Goal: Task Accomplishment & Management: Use online tool/utility

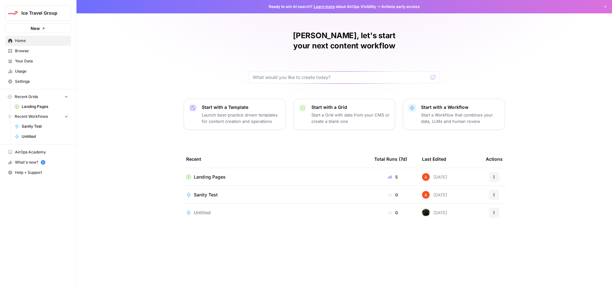
click at [212, 174] on span "Landing Pages" at bounding box center [210, 177] width 32 height 6
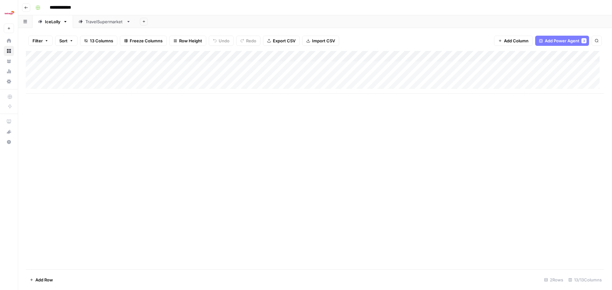
click at [185, 57] on div "Add Column" at bounding box center [315, 72] width 578 height 43
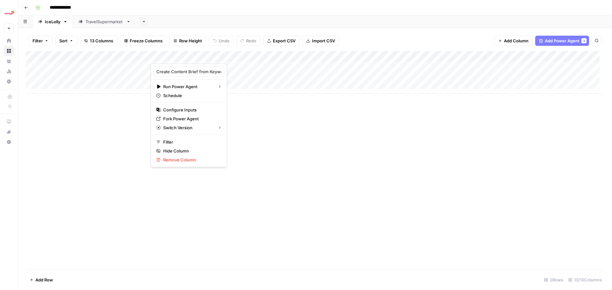
click at [226, 57] on div "Add Column" at bounding box center [315, 72] width 578 height 43
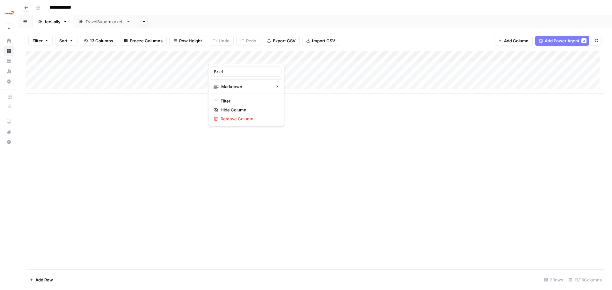
click at [318, 54] on div "Add Column" at bounding box center [315, 72] width 578 height 43
click at [372, 54] on div "Add Column" at bounding box center [315, 72] width 578 height 43
click at [399, 54] on div "Add Column" at bounding box center [315, 72] width 578 height 43
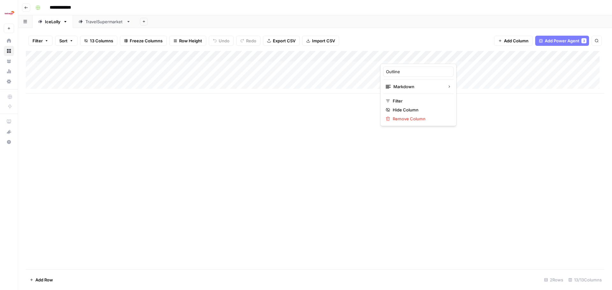
click at [219, 153] on div "Add Column" at bounding box center [315, 160] width 578 height 219
click at [242, 65] on div "Add Column" at bounding box center [315, 72] width 578 height 43
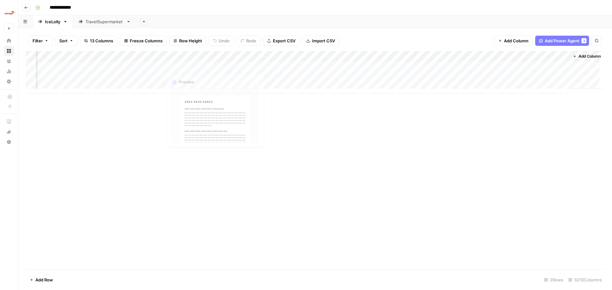
click at [122, 69] on div "Add Column" at bounding box center [315, 72] width 578 height 43
click at [76, 67] on div "Add Column" at bounding box center [315, 72] width 578 height 43
click at [101, 66] on div "Add Column" at bounding box center [315, 72] width 578 height 43
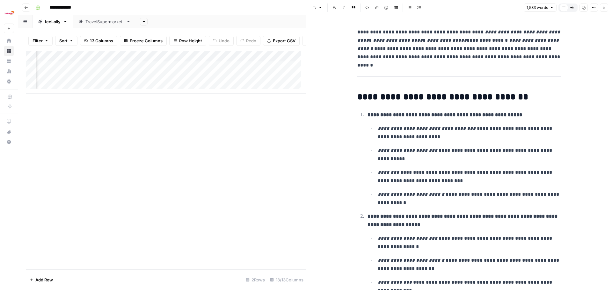
click at [601, 9] on button "Close" at bounding box center [604, 8] width 8 height 8
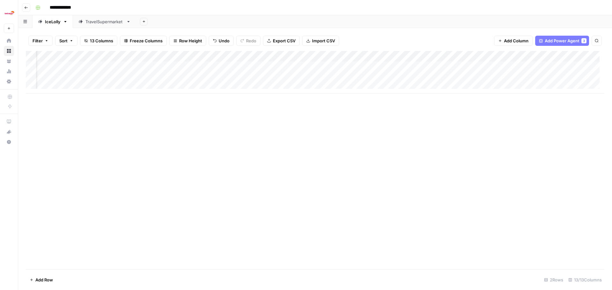
scroll to position [0, 218]
click at [559, 57] on div "Add Column" at bounding box center [315, 72] width 578 height 43
click at [499, 55] on div "Add Column" at bounding box center [315, 72] width 578 height 43
click at [495, 58] on div "Add Column" at bounding box center [315, 72] width 578 height 43
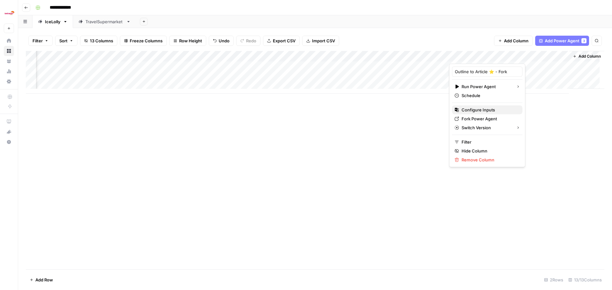
click at [472, 109] on span "Configure Inputs" at bounding box center [489, 110] width 56 height 6
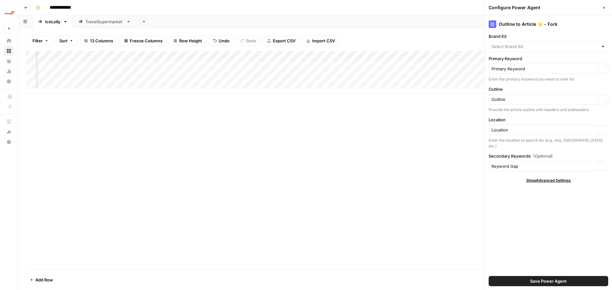
type input "IceLolly"
click at [605, 5] on button "Close" at bounding box center [604, 8] width 8 height 8
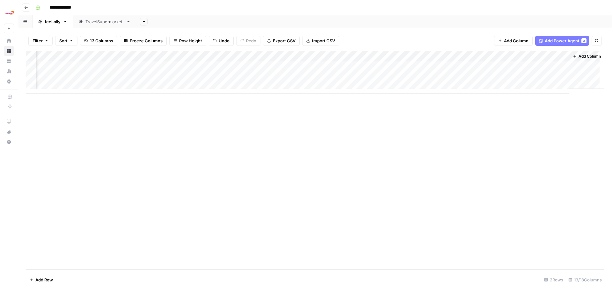
click at [489, 55] on div "Add Column" at bounding box center [315, 72] width 578 height 43
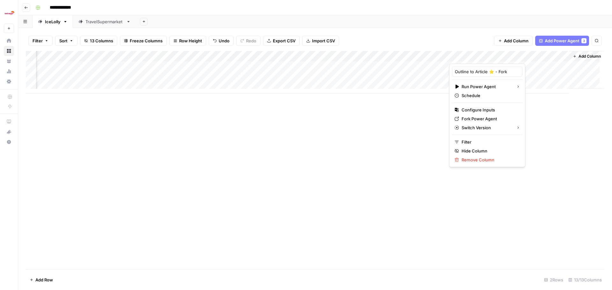
click at [426, 54] on div "Add Column" at bounding box center [315, 72] width 578 height 43
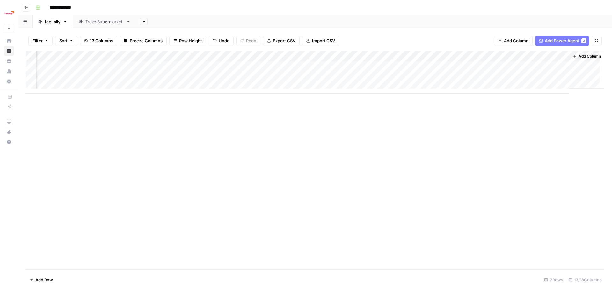
click at [271, 135] on div "Add Column" at bounding box center [315, 160] width 578 height 219
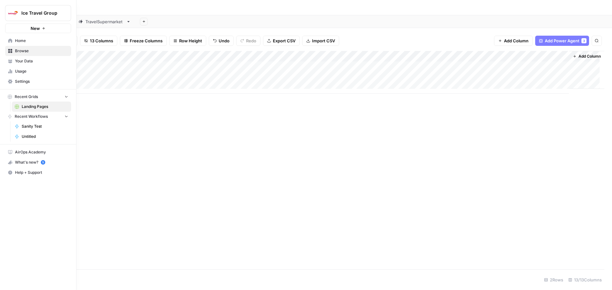
click at [11, 40] on icon at bounding box center [10, 41] width 4 height 4
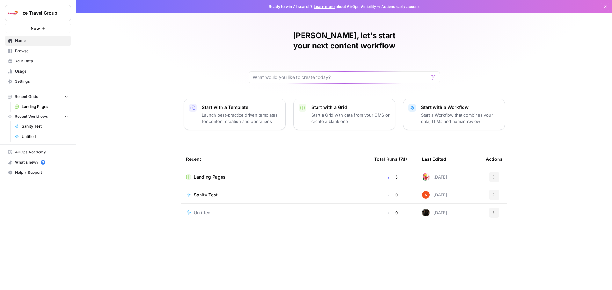
click at [29, 52] on span "Browse" at bounding box center [41, 51] width 53 height 6
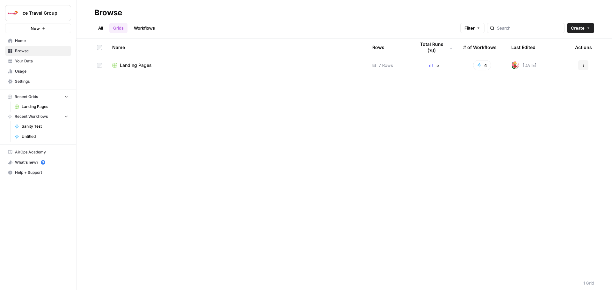
click at [152, 28] on link "Workflows" at bounding box center [144, 28] width 29 height 10
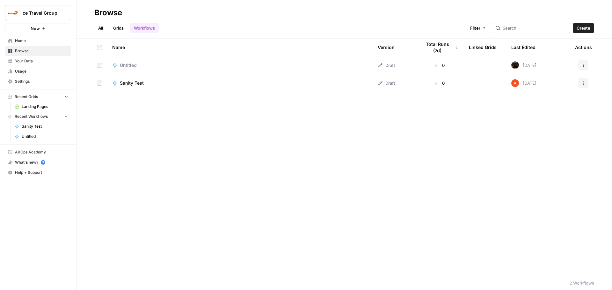
click at [130, 62] on span "Untitled" at bounding box center [128, 65] width 17 height 6
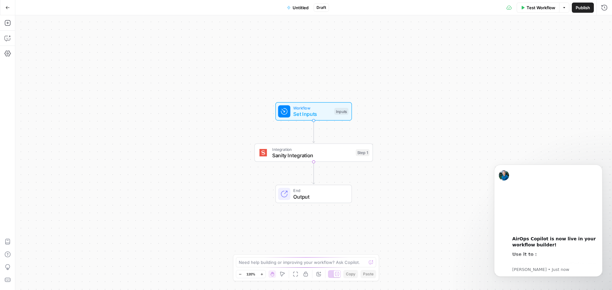
click at [9, 6] on icon "button" at bounding box center [7, 7] width 4 height 4
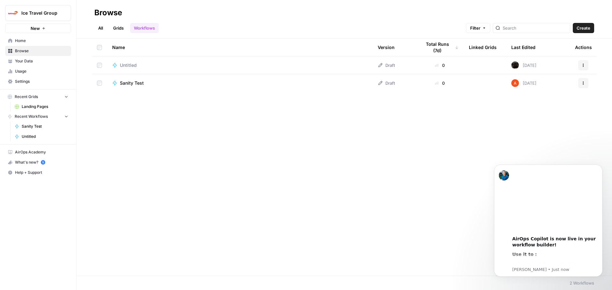
click at [37, 59] on span "Your Data" at bounding box center [41, 61] width 53 height 6
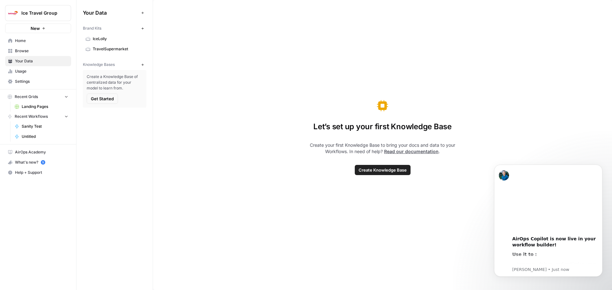
click at [30, 108] on span "Landing Pages" at bounding box center [45, 107] width 47 height 6
